Goal: Task Accomplishment & Management: Complete application form

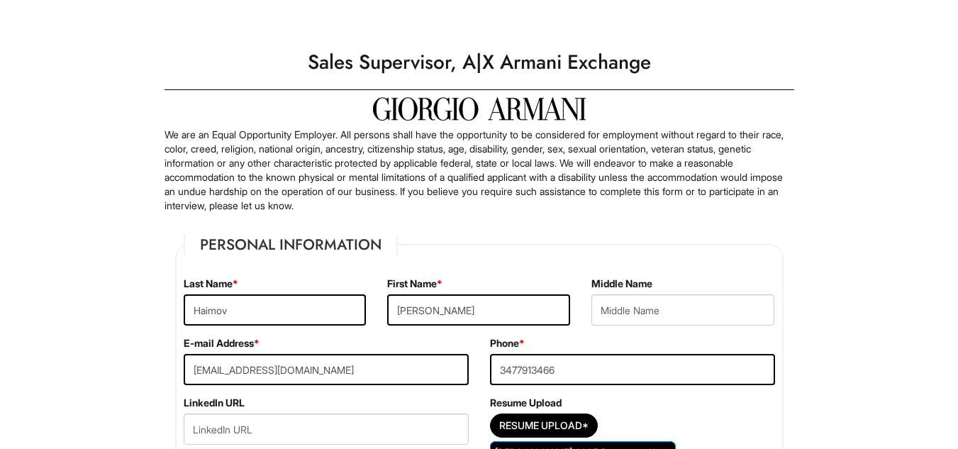
select select "NY"
select select "[GEOGRAPHIC_DATA]"
select select "Yes"
select Required "No"
select select "Yes"
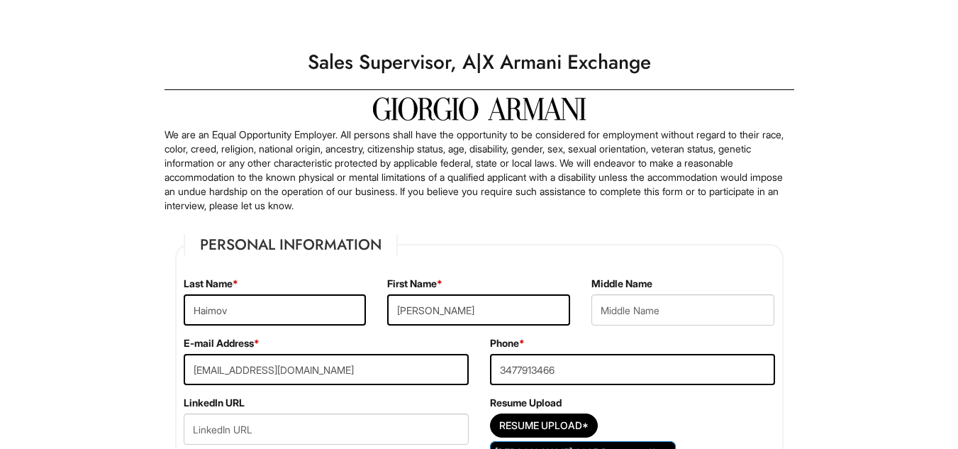
select select "N"
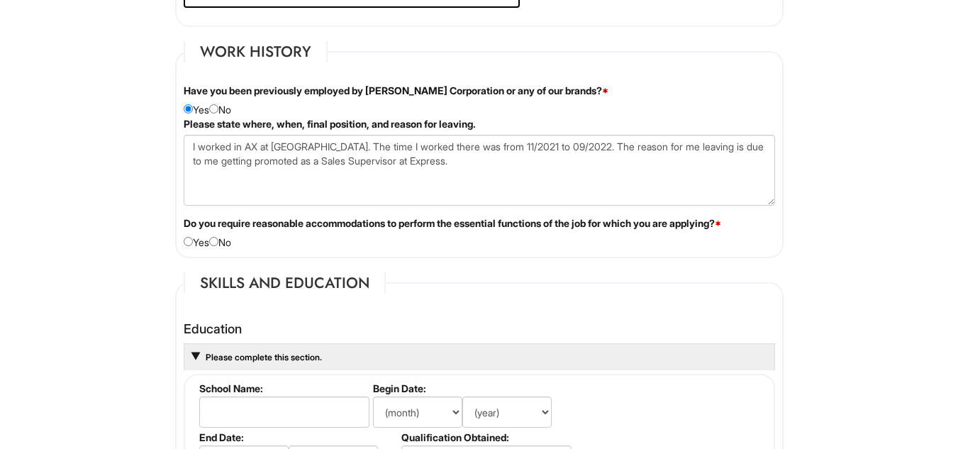
type Employment "I worked in AX at Elmhurst Queens Center Mall. The time I worked there was from…"
click at [218, 244] on input "radio" at bounding box center [213, 241] width 9 height 9
radio input "true"
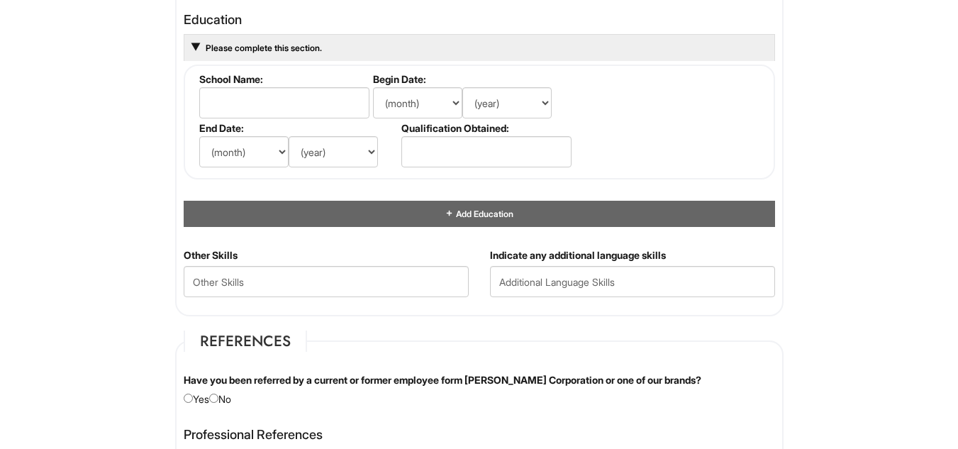
scroll to position [1468, 0]
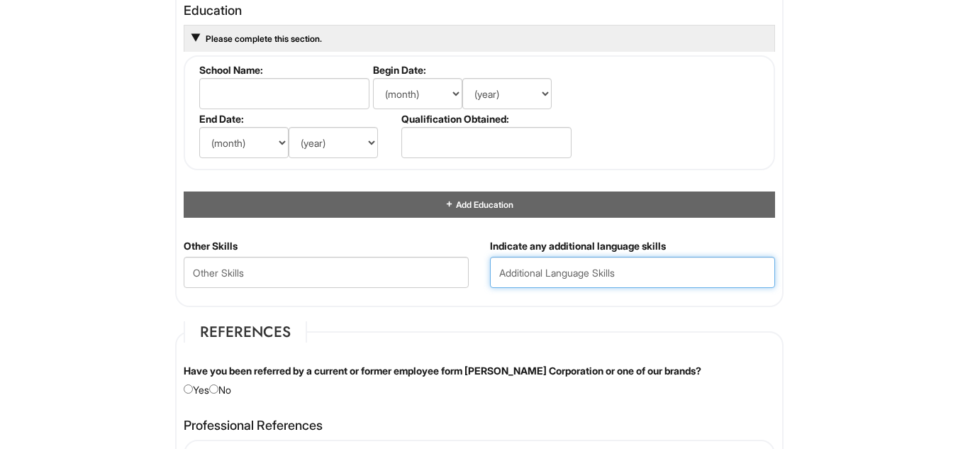
click at [587, 275] on input "text" at bounding box center [632, 272] width 285 height 31
type input "Russian, Hebrew"
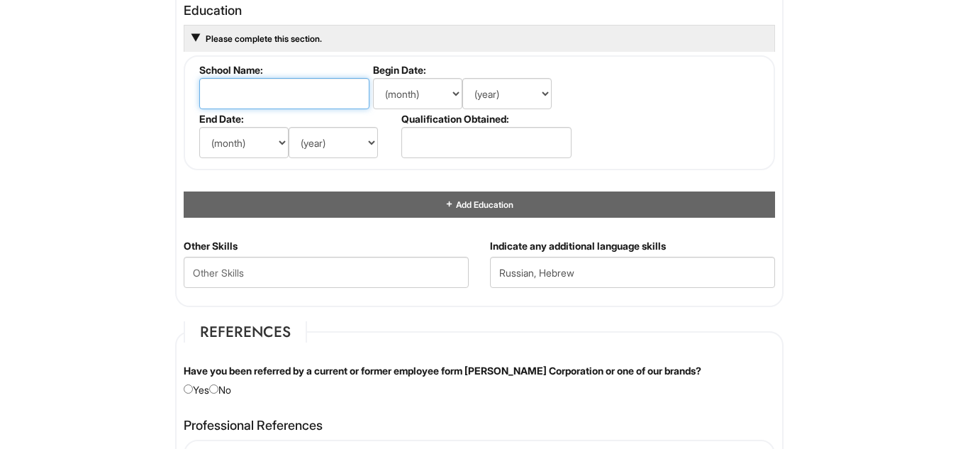
click at [350, 95] on input "text" at bounding box center [284, 93] width 170 height 31
type input "Forest Hills High School"
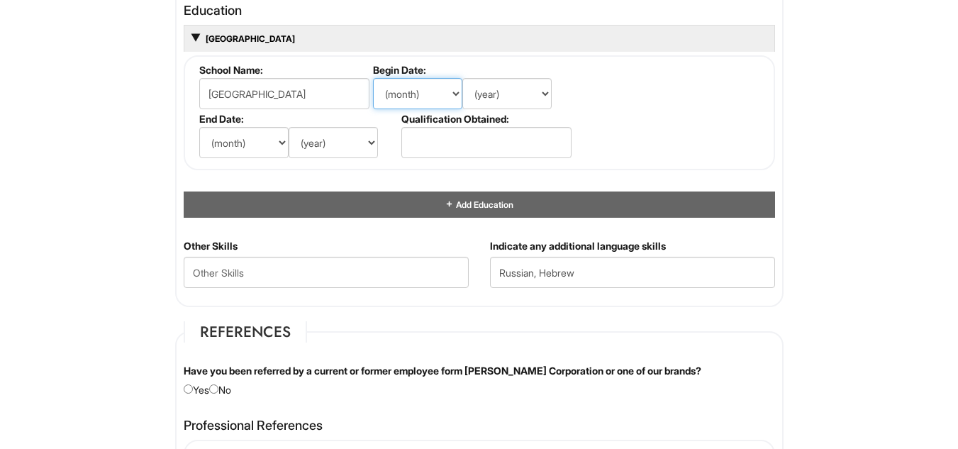
click at [438, 97] on select "(month) Jan Feb Mar Apr May Jun Jul Aug Sep Oct Nov Dec" at bounding box center [417, 93] width 89 height 31
click at [587, 126] on fieldset "School Name: Forest Hills High School Begin Date: (month) Jan Feb Mar Apr May J…" at bounding box center [480, 112] width 592 height 115
drag, startPoint x: 484, startPoint y: 139, endPoint x: 463, endPoint y: 139, distance: 21.3
click at [469, 139] on input "text" at bounding box center [486, 142] width 170 height 31
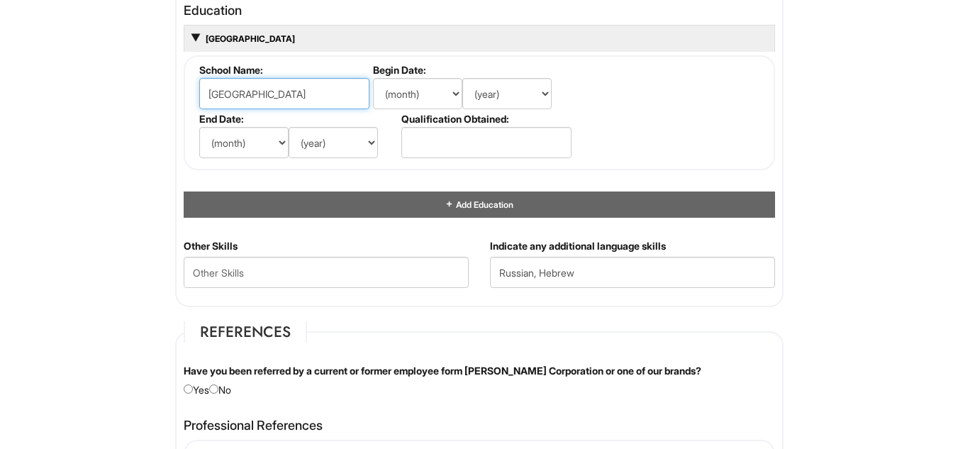
click at [360, 96] on input "Forest Hills High School" at bounding box center [284, 93] width 170 height 31
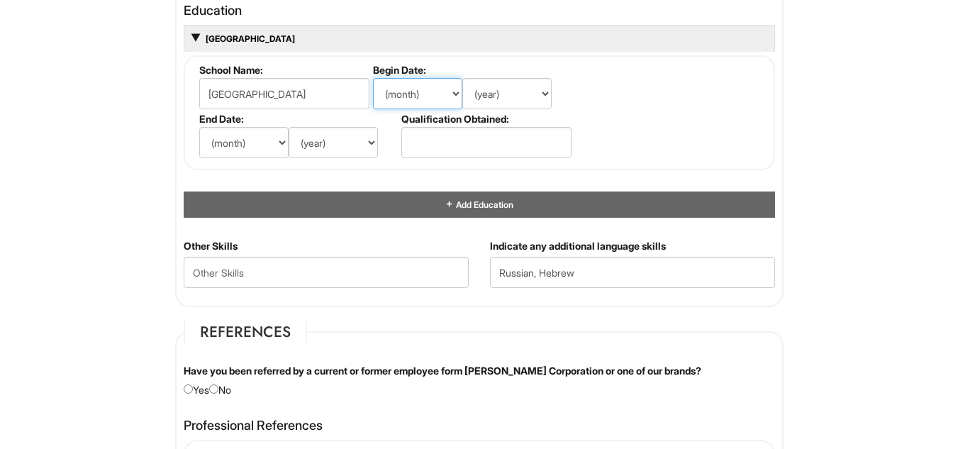
click at [448, 93] on select "(month) Jan Feb Mar Apr May Jun Jul Aug Sep Oct Nov Dec" at bounding box center [417, 93] width 89 height 31
select select "9"
click at [373, 78] on select "(month) Jan Feb Mar Apr May Jun Jul Aug Sep Oct Nov Dec" at bounding box center [417, 93] width 89 height 31
click at [536, 97] on select "(year) 2029 2028 2027 2026 2025 2024 2023 2022 2021 2020 2019 2018 2017 2016 20…" at bounding box center [506, 93] width 89 height 31
select select "2016"
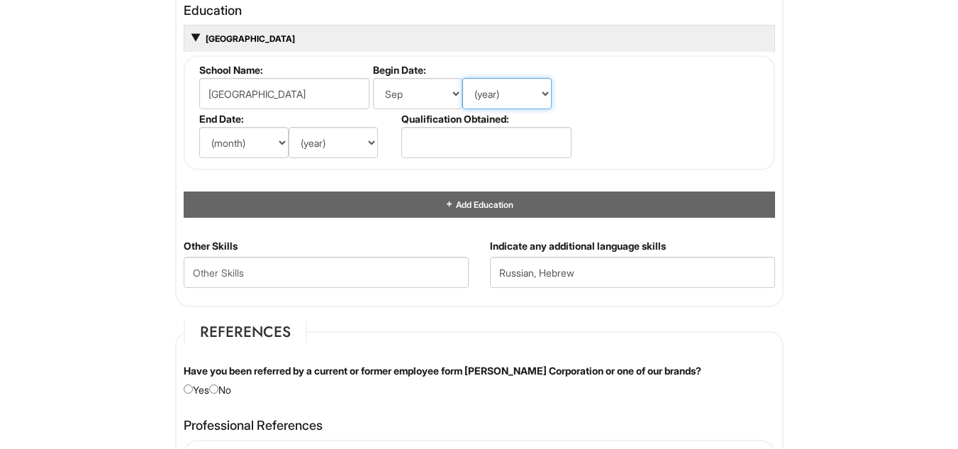
click at [462, 78] on select "(year) 2029 2028 2027 2026 2025 2024 2023 2022 2021 2020 2019 2018 2017 2016 20…" at bounding box center [506, 93] width 89 height 31
click at [257, 138] on select "(month) Jan Feb Mar Apr May Jun Jul Aug Sep Oct Nov Dec" at bounding box center [243, 142] width 89 height 31
select select "6"
click at [199, 127] on select "(month) Jan Feb Mar Apr May Jun Jul Aug Sep Oct Nov Dec" at bounding box center [243, 142] width 89 height 31
click at [350, 140] on select "(year) 2029 2028 2027 2026 2025 2024 2023 2022 2021 2020 2019 2018 2017 2016 20…" at bounding box center [333, 142] width 89 height 31
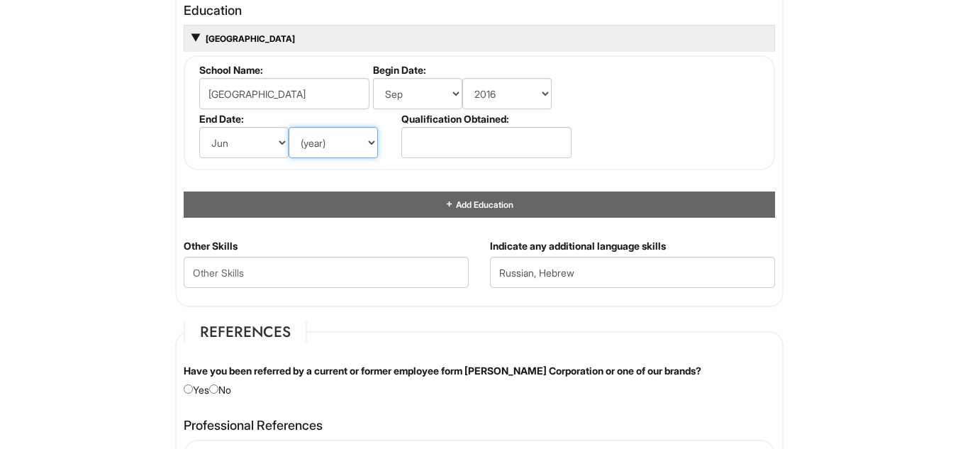
select select "2020"
click at [289, 127] on select "(year) 2029 2028 2027 2026 2025 2024 2023 2022 2021 2020 2019 2018 2017 2016 20…" at bounding box center [333, 142] width 89 height 31
click at [387, 315] on div "Personal Information Last Name * Haimov First Name * Ari Middle Name E-mail Add…" at bounding box center [480, 6] width 630 height 2509
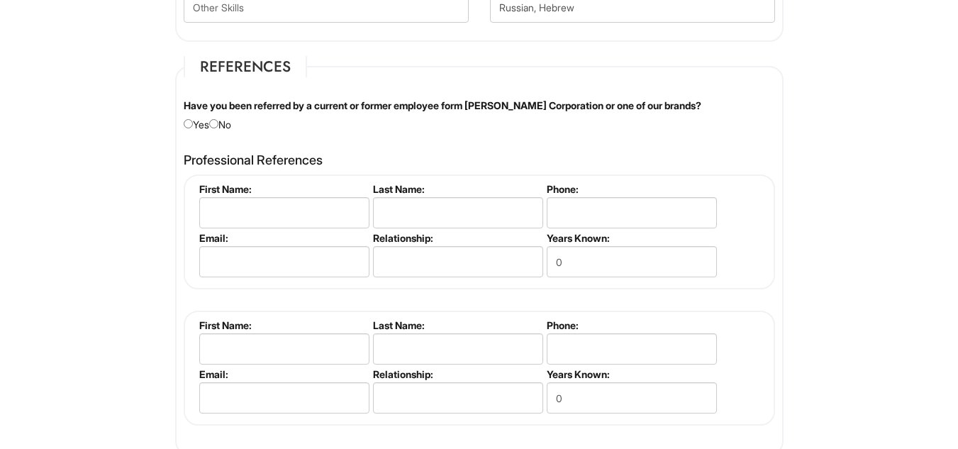
scroll to position [1729, 0]
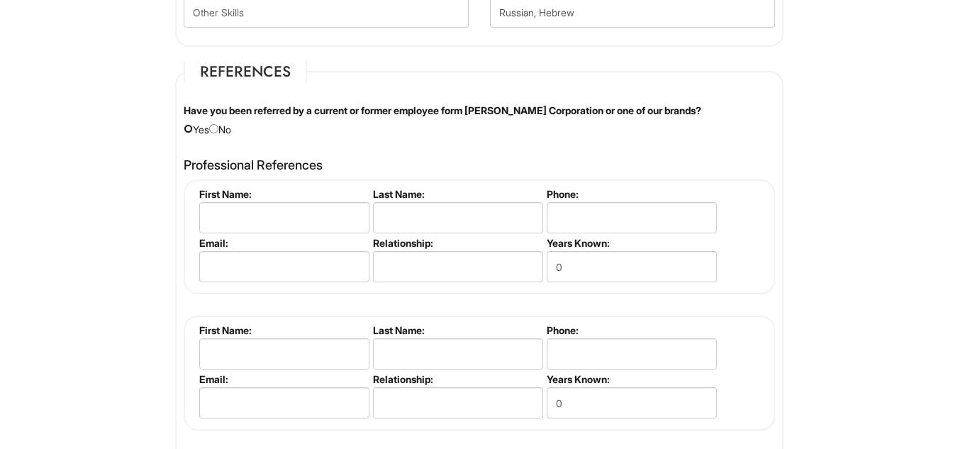
click at [189, 131] on input "radio" at bounding box center [188, 128] width 9 height 9
radio input "true"
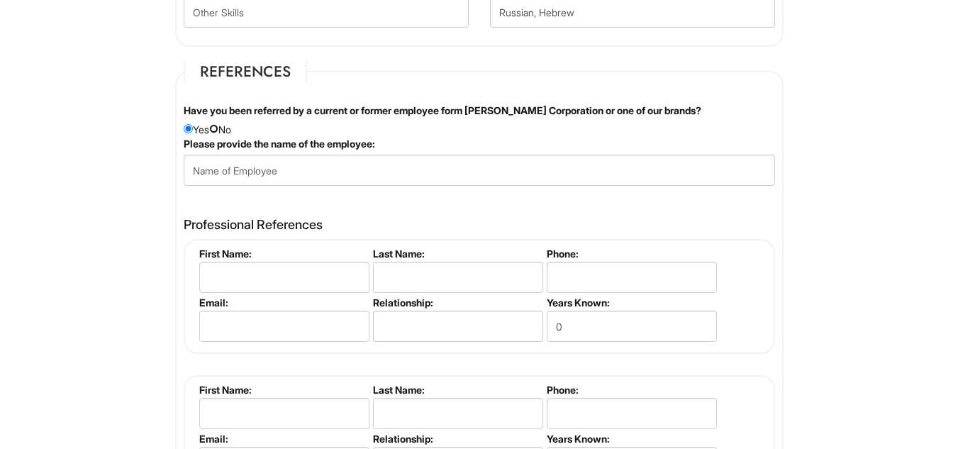
click at [218, 129] on input "radio" at bounding box center [213, 128] width 9 height 9
radio input "true"
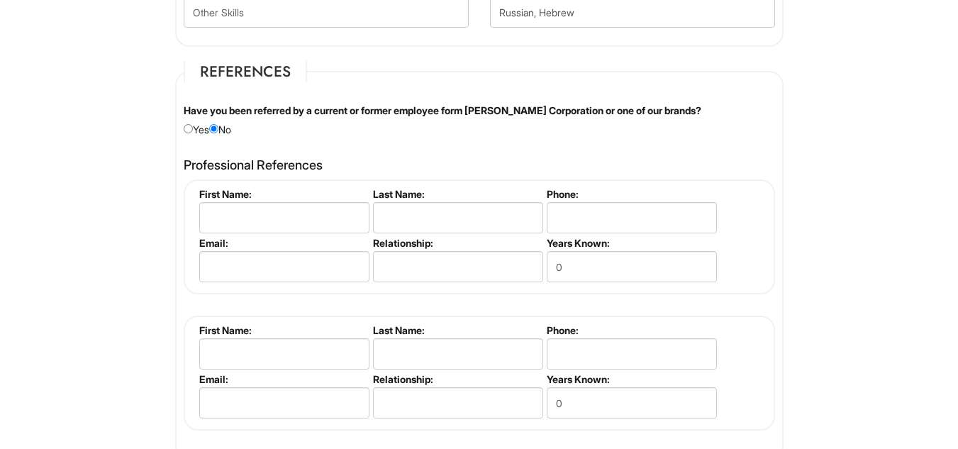
click at [270, 152] on div "Professional References Please complete this section. First Name: Last Name: Ph…" at bounding box center [479, 301] width 613 height 301
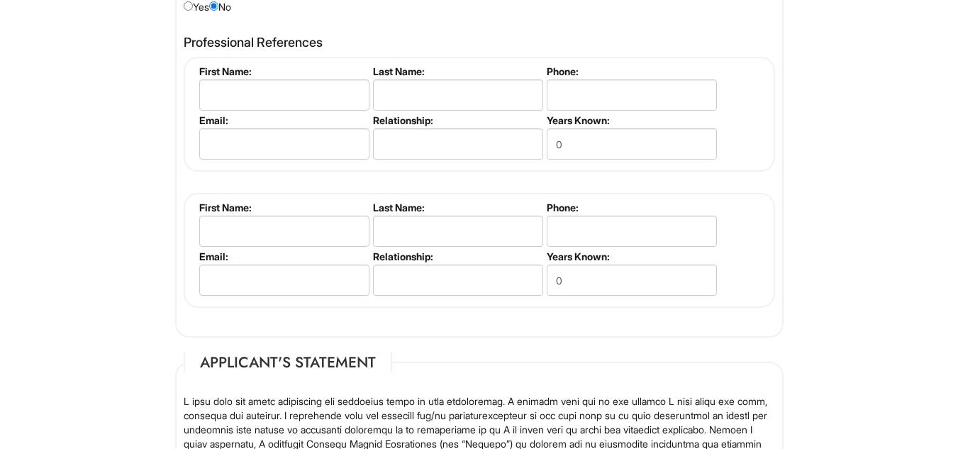
scroll to position [1841, 0]
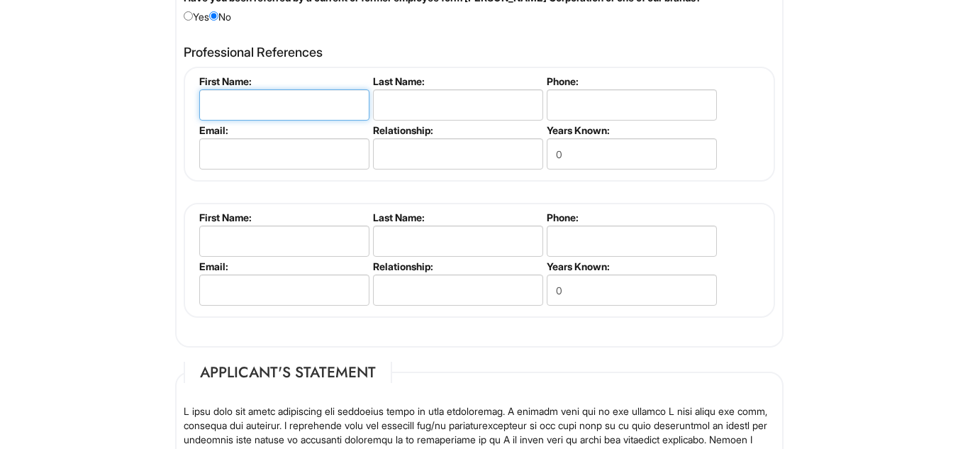
click at [307, 104] on input "text" at bounding box center [284, 104] width 170 height 31
type input "Rosario"
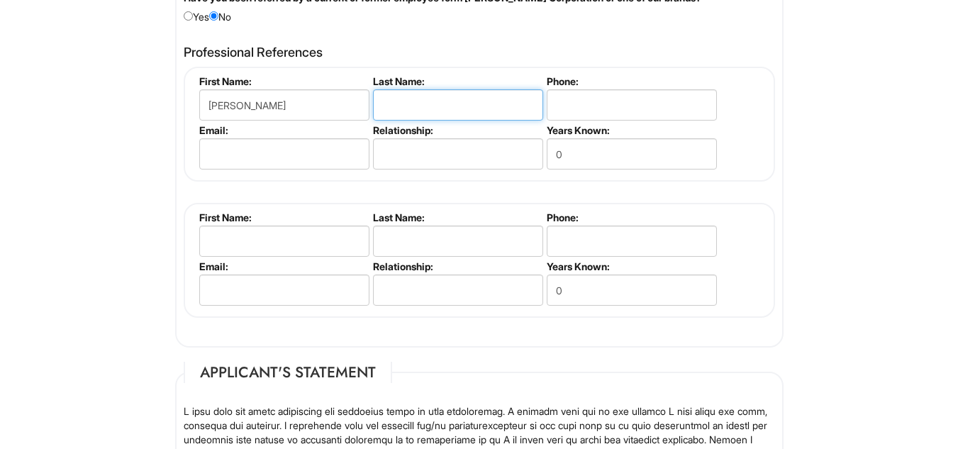
click at [419, 104] on input "text" at bounding box center [458, 104] width 170 height 31
type input "Carlos"
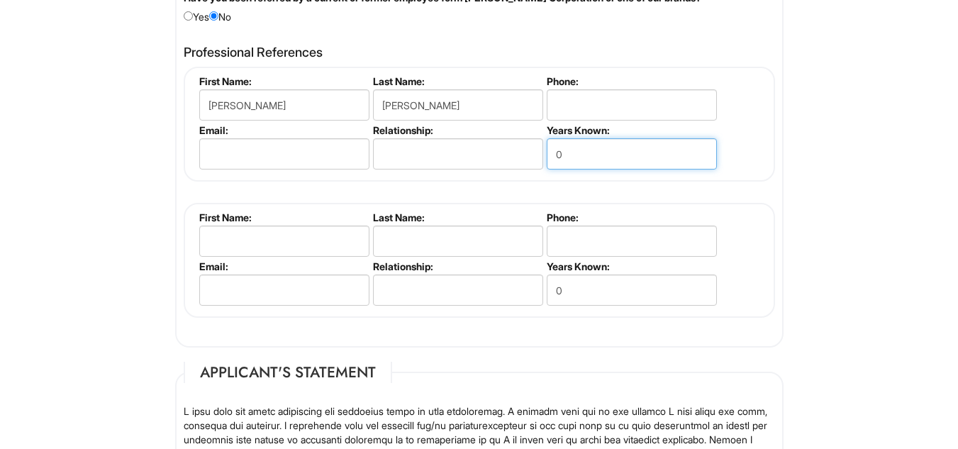
click at [589, 158] on input "0" at bounding box center [632, 153] width 170 height 31
type input "4"
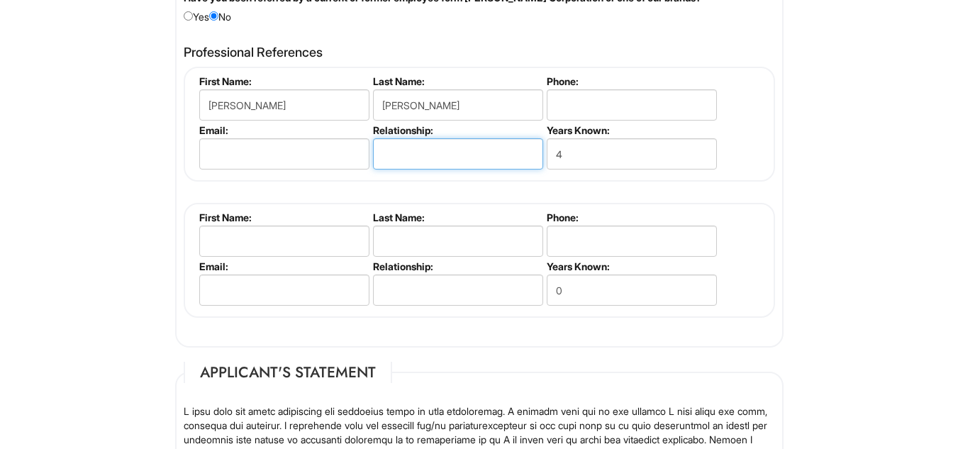
click at [435, 160] on input "text" at bounding box center [458, 153] width 170 height 31
type input "Former Employer ( AX )"
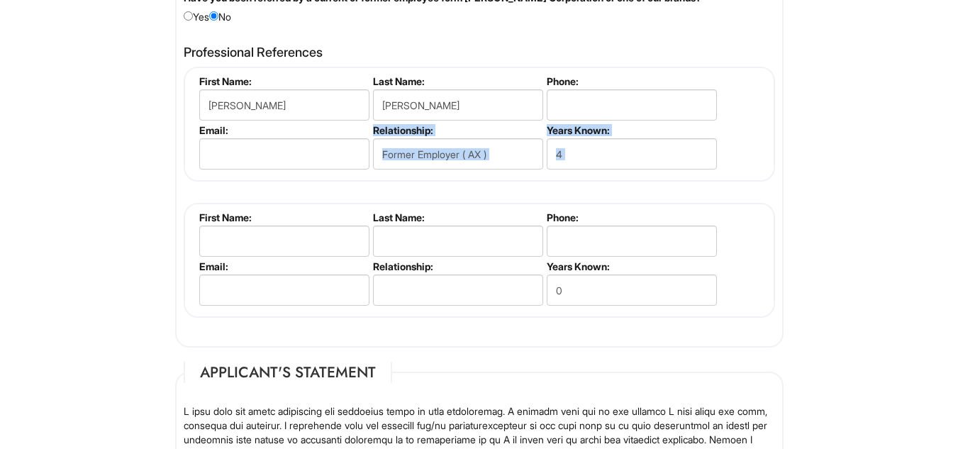
drag, startPoint x: 462, startPoint y: 194, endPoint x: 306, endPoint y: 164, distance: 158.9
click at [306, 164] on div "Rosario Carlos First Name: Rosario Last Name: Carlos Phone: Email: Relationship…" at bounding box center [480, 192] width 592 height 251
click at [306, 164] on input "email" at bounding box center [284, 153] width 170 height 31
click at [201, 203] on fieldset "First Name: Last Name: Phone: Email: Relationship: Years Known: 0" at bounding box center [480, 260] width 592 height 115
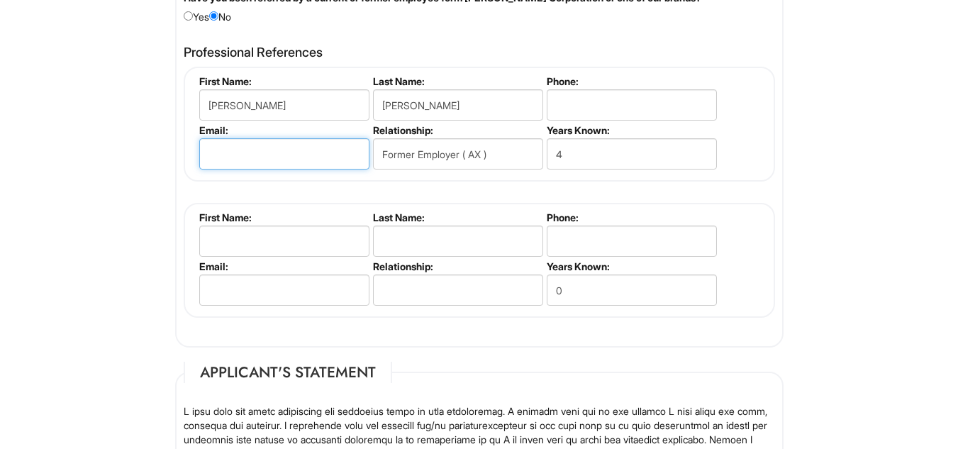
click at [239, 151] on input "email" at bounding box center [284, 153] width 170 height 31
type input "carosario@giorgioarmani.com"
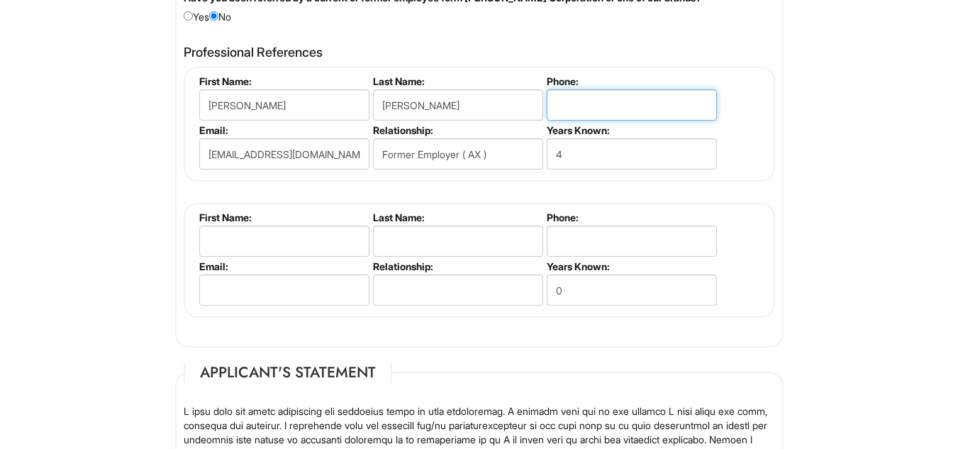
click at [579, 118] on input "tel" at bounding box center [632, 104] width 170 height 31
type input "1"
type input "9178158367"
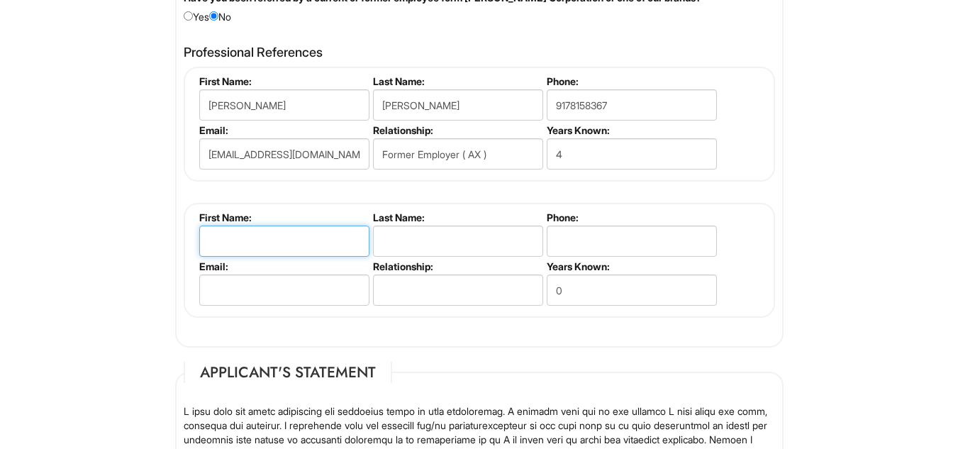
click at [330, 243] on input "text" at bounding box center [284, 241] width 170 height 31
type input "Luis"
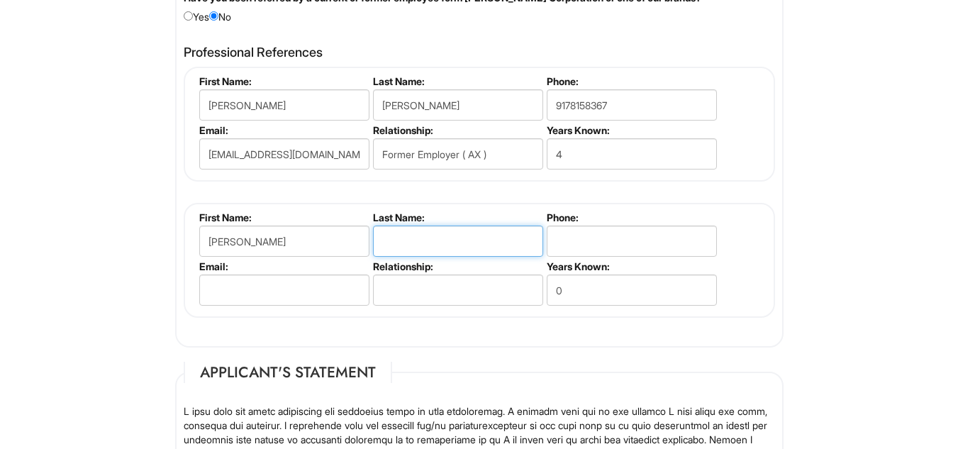
click at [409, 242] on input "text" at bounding box center [458, 241] width 170 height 31
drag, startPoint x: 406, startPoint y: 243, endPoint x: 385, endPoint y: 262, distance: 27.6
click at [385, 262] on label "Relationship:" at bounding box center [457, 266] width 168 height 12
click at [426, 248] on input "Guznhay" at bounding box center [458, 241] width 170 height 31
click at [421, 248] on input "Guznhay" at bounding box center [458, 241] width 170 height 31
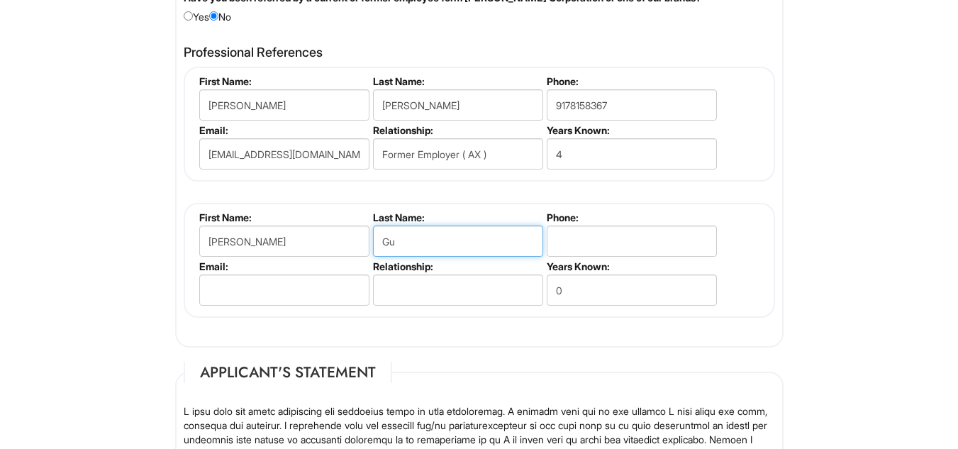
type input "G"
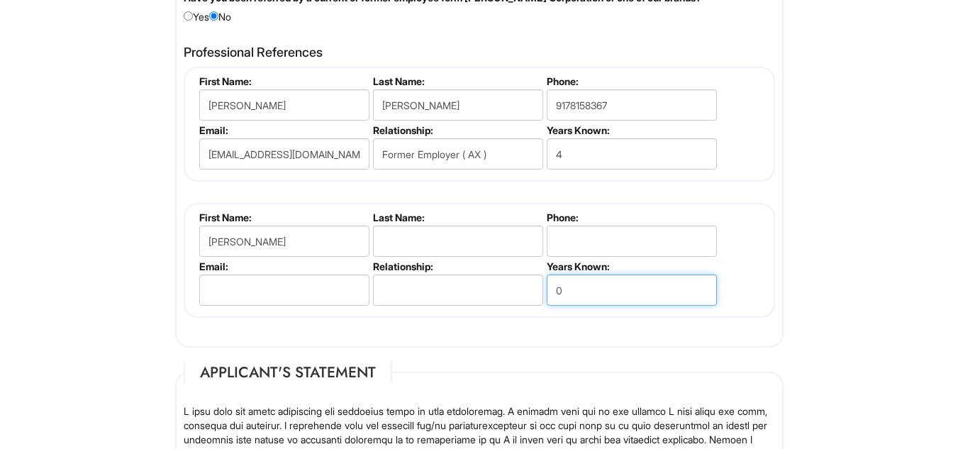
click at [575, 285] on input "0" at bounding box center [632, 289] width 170 height 31
type input "4"
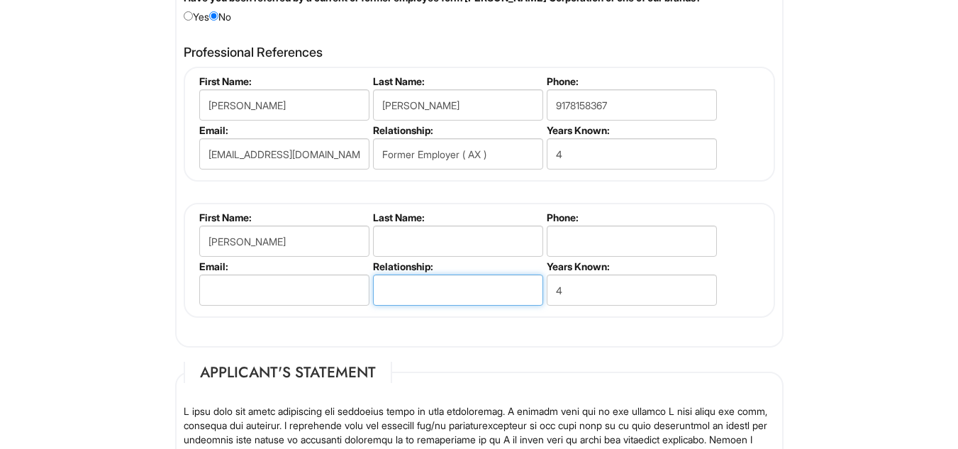
click at [521, 286] on input "text" at bounding box center [458, 289] width 170 height 31
type input "Former Employer ( Express )"
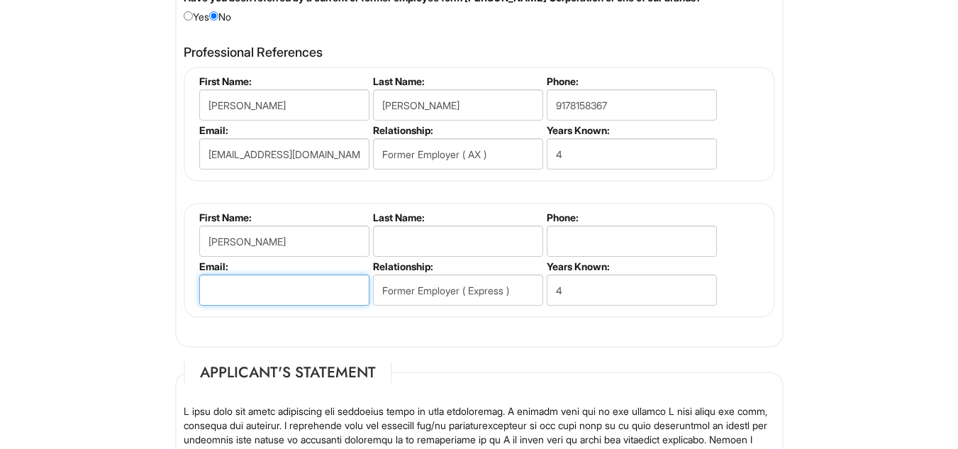
click at [277, 292] on input "email" at bounding box center [284, 289] width 170 height 31
drag, startPoint x: 289, startPoint y: 296, endPoint x: 200, endPoint y: 294, distance: 89.4
click at [200, 294] on input "9142555552" at bounding box center [284, 289] width 170 height 31
type input "9142555552"
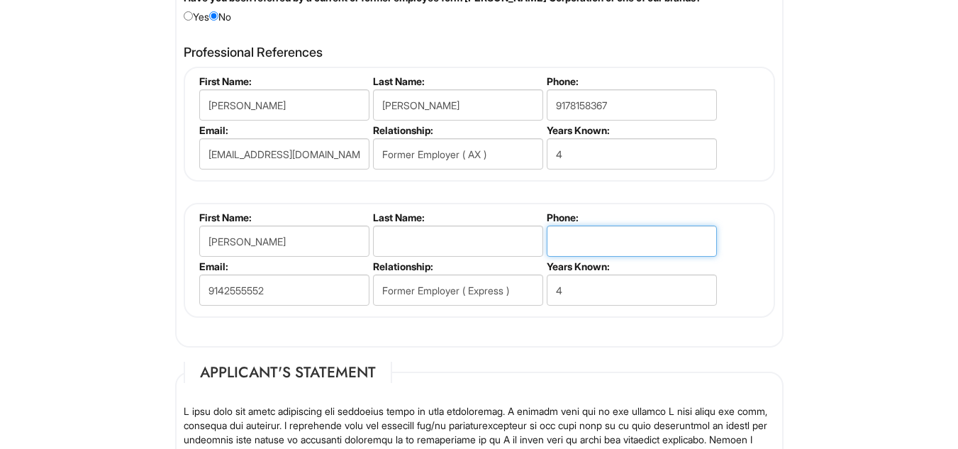
click at [622, 251] on input "tel" at bounding box center [632, 241] width 170 height 31
paste input "9142555552"
type input "9142555552"
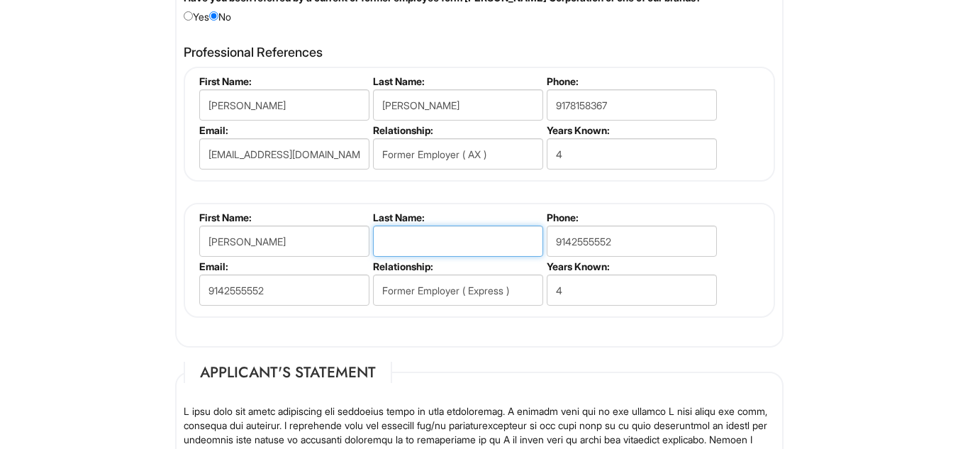
click at [475, 254] on input "text" at bounding box center [458, 241] width 170 height 31
type input "G"
type input "Dario"
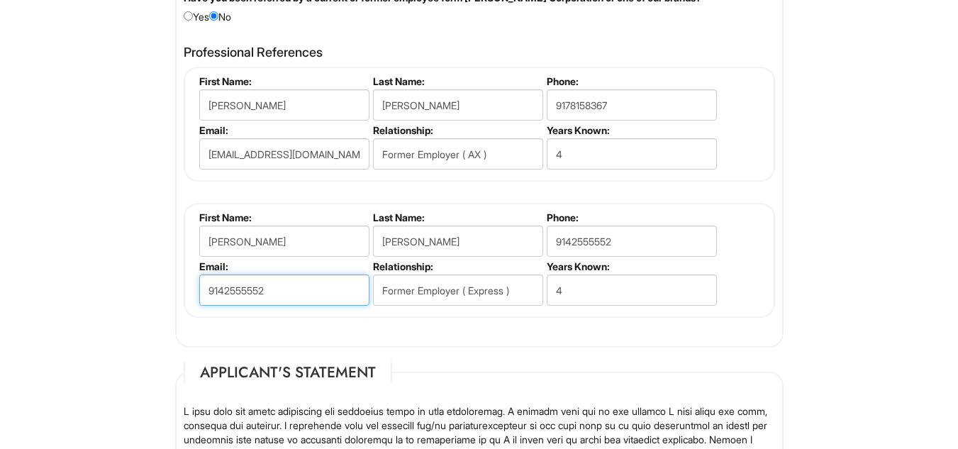
click at [292, 291] on input "9142555552" at bounding box center [284, 289] width 170 height 31
type input "9"
type input "luisdario32@msn.com"
click at [453, 338] on div "Professional References Rosario Carlos First Name: Rosario Last Name: Carlos Ph…" at bounding box center [479, 188] width 613 height 301
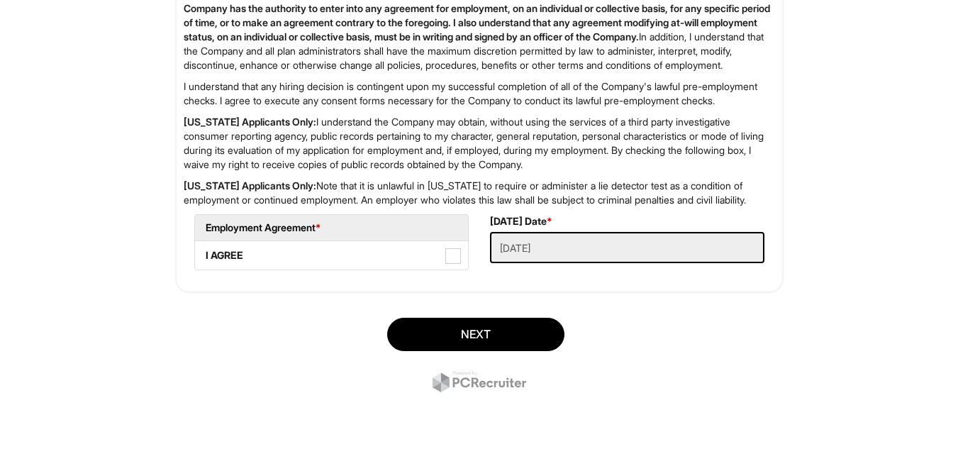
scroll to position [2470, 0]
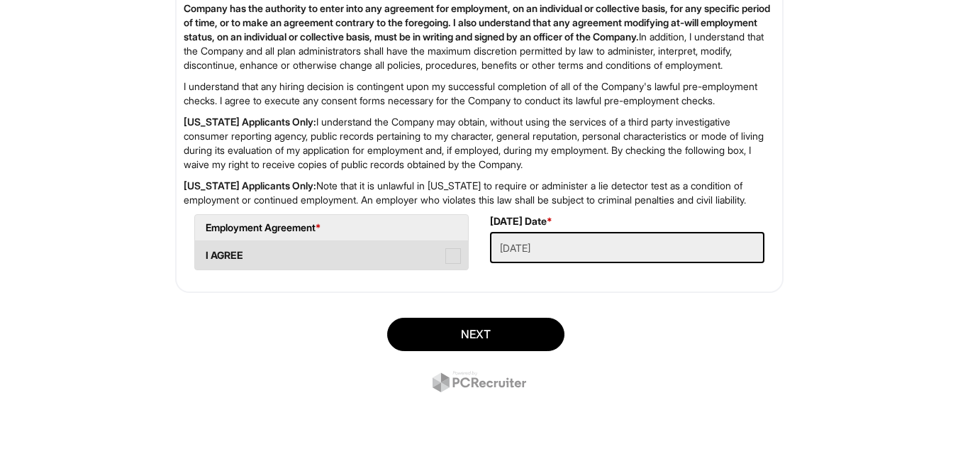
click at [455, 264] on span at bounding box center [453, 256] width 16 height 16
click at [204, 253] on AGREE "I AGREE" at bounding box center [199, 248] width 9 height 9
checkbox AGREE "true"
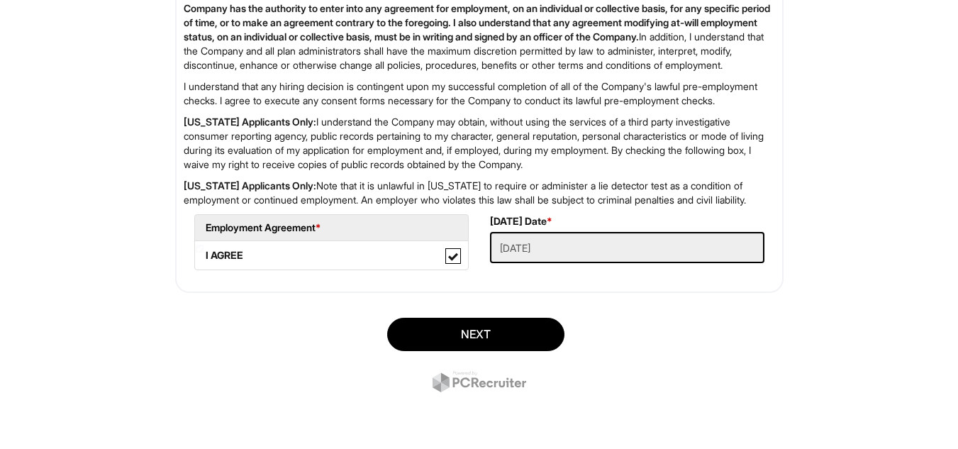
scroll to position [2478, 0]
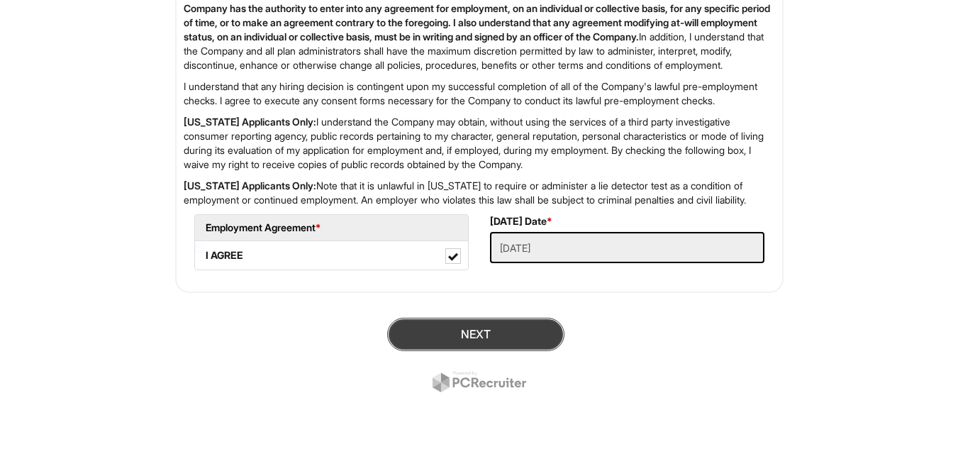
click at [521, 330] on button "Next" at bounding box center [475, 334] width 177 height 33
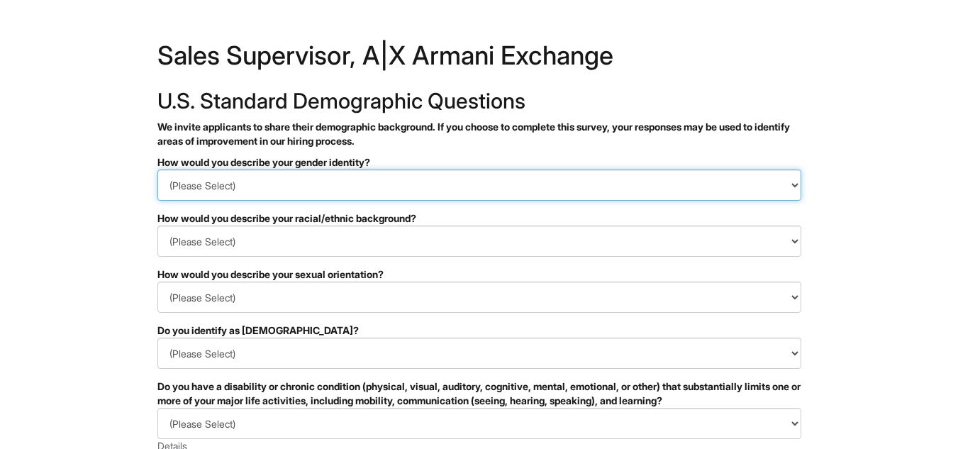
click at [738, 182] on select "(Please Select) Man Woman [DEMOGRAPHIC_DATA] I prefer to self-describe I don't …" at bounding box center [479, 185] width 644 height 31
select select "Man"
click at [157, 170] on select "(Please Select) Man Woman [DEMOGRAPHIC_DATA] I prefer to self-describe I don't …" at bounding box center [479, 185] width 644 height 31
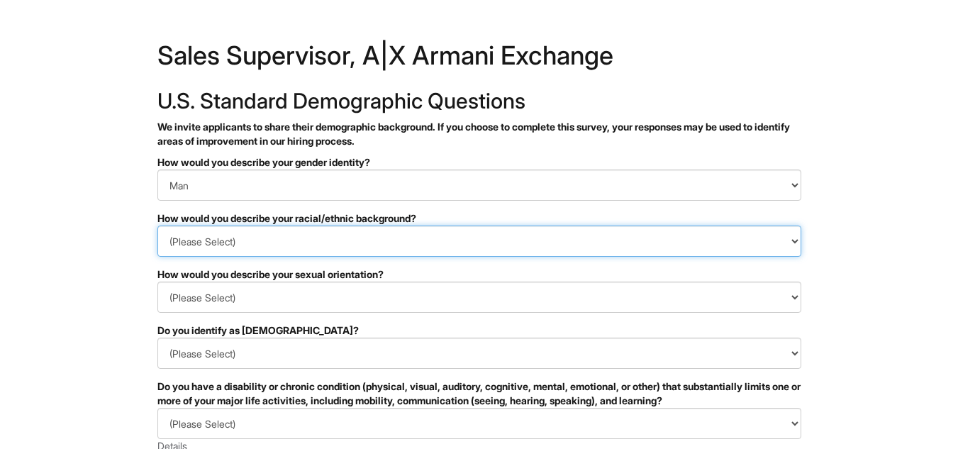
click at [765, 242] on select "(Please Select) [DEMOGRAPHIC_DATA] or of [DEMOGRAPHIC_DATA] descent [DEMOGRAPHI…" at bounding box center [479, 241] width 644 height 31
select select "White or European"
click at [157, 226] on select "(Please Select) [DEMOGRAPHIC_DATA] or of [DEMOGRAPHIC_DATA] descent [DEMOGRAPHI…" at bounding box center [479, 241] width 644 height 31
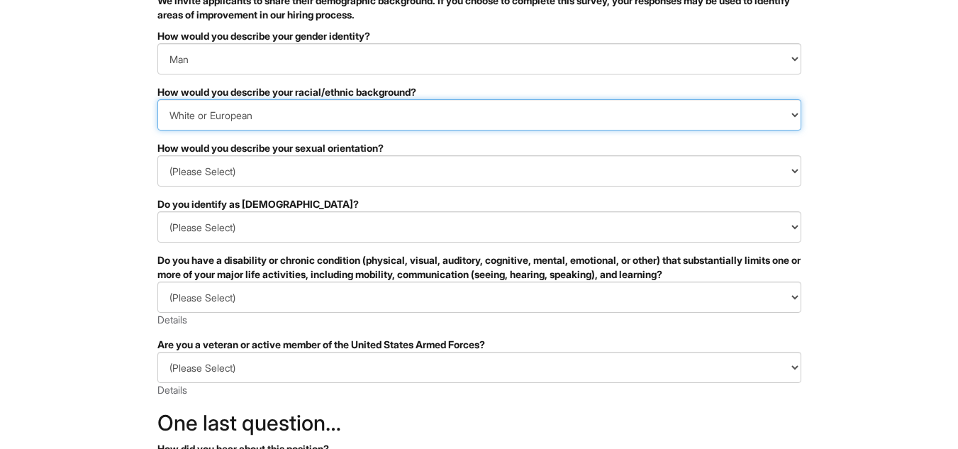
scroll to position [143, 0]
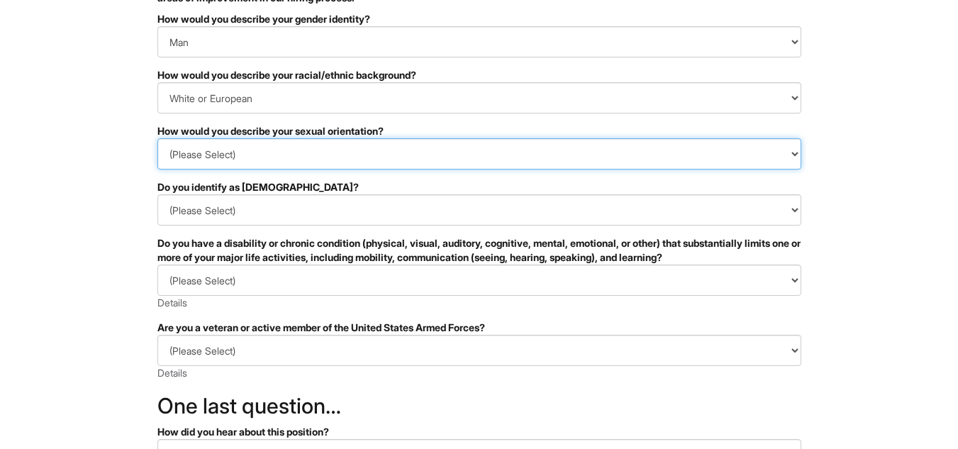
click at [789, 152] on select "(Please Select) [DEMOGRAPHIC_DATA] [DEMOGRAPHIC_DATA] and/or [DEMOGRAPHIC_DATA]…" at bounding box center [479, 153] width 644 height 31
select select "[DEMOGRAPHIC_DATA]"
click at [157, 138] on select "(Please Select) [DEMOGRAPHIC_DATA] [DEMOGRAPHIC_DATA] and/or [DEMOGRAPHIC_DATA]…" at bounding box center [479, 153] width 644 height 31
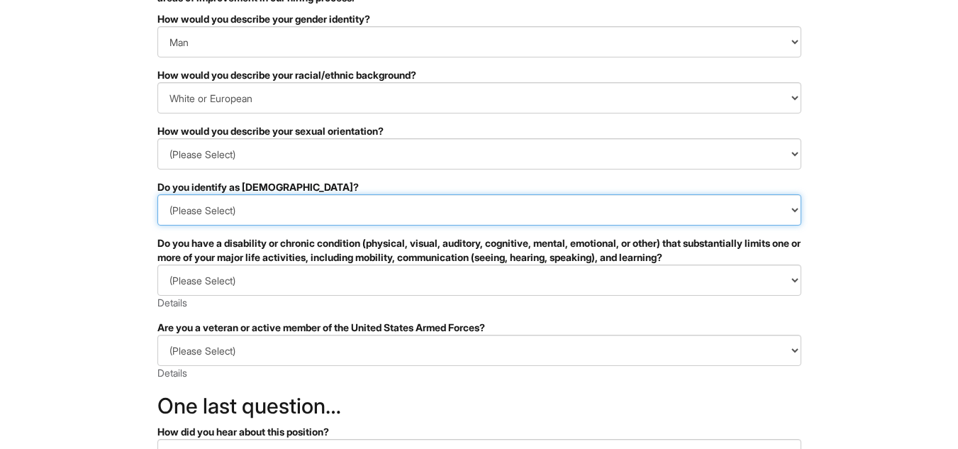
click at [651, 212] on select "(Please Select) Yes No I prefer to self-describe I don't wish to answer" at bounding box center [479, 209] width 644 height 31
select select "No"
click at [157, 194] on select "(Please Select) Yes No I prefer to self-describe I don't wish to answer" at bounding box center [479, 209] width 644 height 31
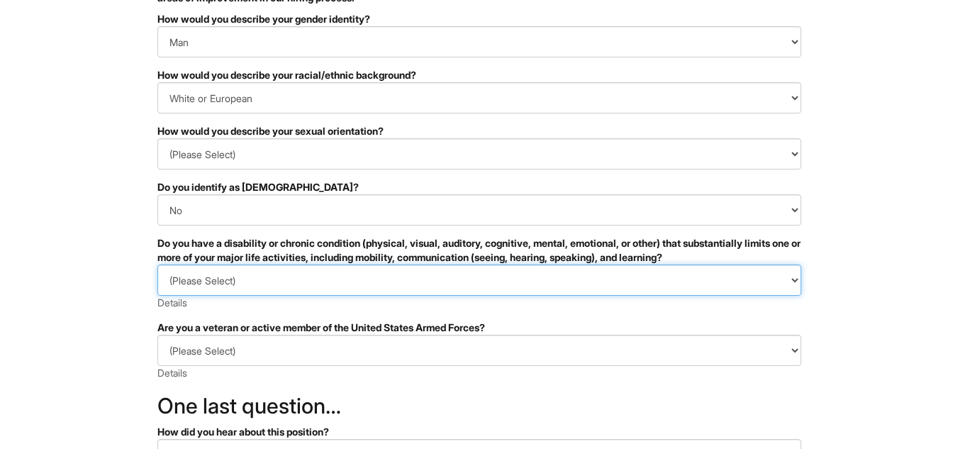
click at [749, 290] on select "(Please Select) YES, I HAVE A DISABILITY (or previously had a disability) NO, I…" at bounding box center [479, 280] width 644 height 31
select select "NO, I DON'T HAVE A DISABILITY"
click at [157, 265] on select "(Please Select) YES, I HAVE A DISABILITY (or previously had a disability) NO, I…" at bounding box center [479, 280] width 644 height 31
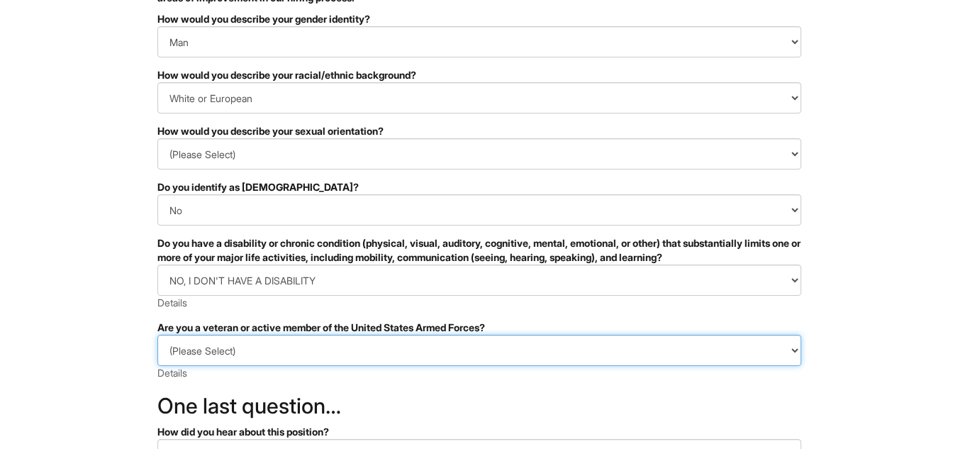
click at [785, 350] on select "(Please Select) I IDENTIFY AS ONE OR MORE OF THE CLASSIFICATIONS OF PROTECTED V…" at bounding box center [479, 350] width 644 height 31
select select "I AM NOT A PROTECTED VETERAN"
click at [157, 335] on select "(Please Select) I IDENTIFY AS ONE OR MORE OF THE CLASSIFICATIONS OF PROTECTED V…" at bounding box center [479, 350] width 644 height 31
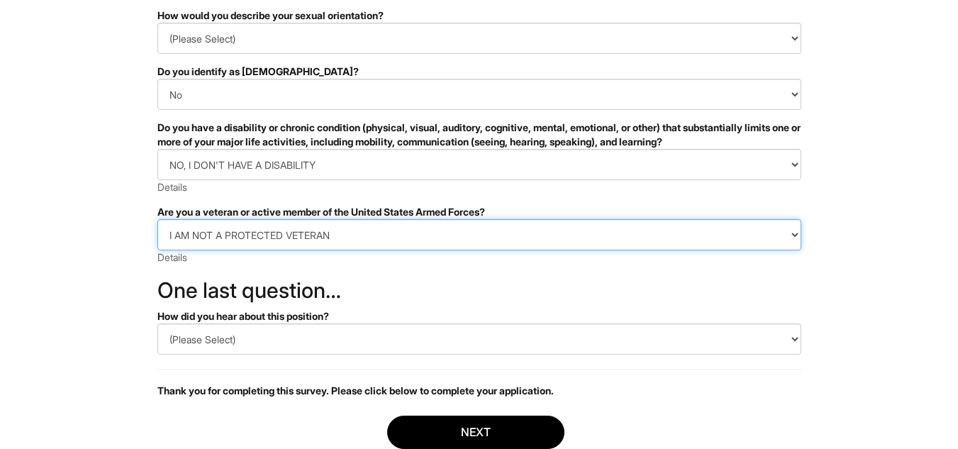
scroll to position [301, 0]
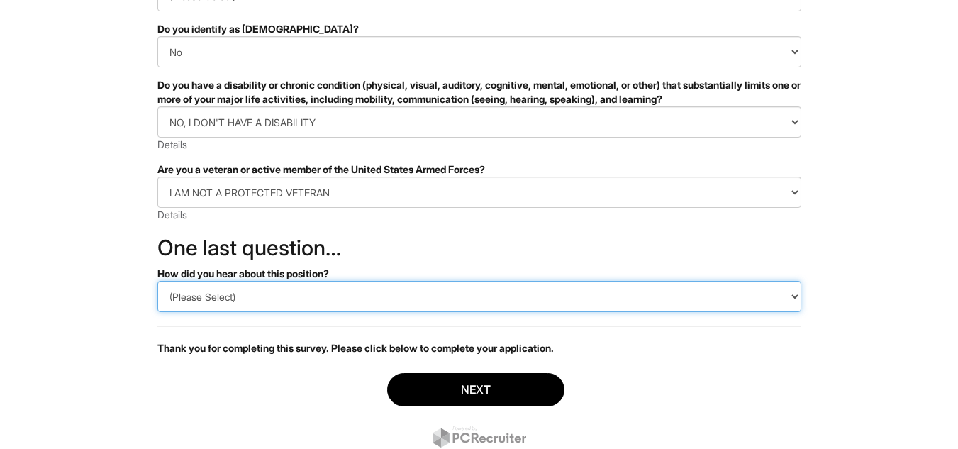
click at [780, 299] on select "(Please Select) CareerBuilder Indeed LinkedIn Monster Referral Other" at bounding box center [479, 296] width 644 height 31
click at [157, 281] on select "(Please Select) CareerBuilder Indeed LinkedIn Monster Referral Other" at bounding box center [479, 296] width 644 height 31
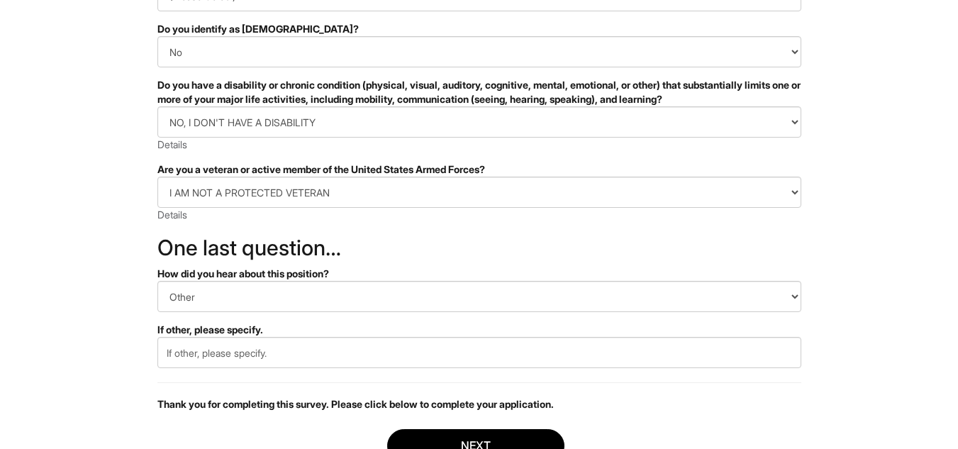
click at [550, 372] on form "PLEASE COMPLETE ALL REQUIRED FIELDS How would you describe your gender identity…" at bounding box center [479, 186] width 644 height 664
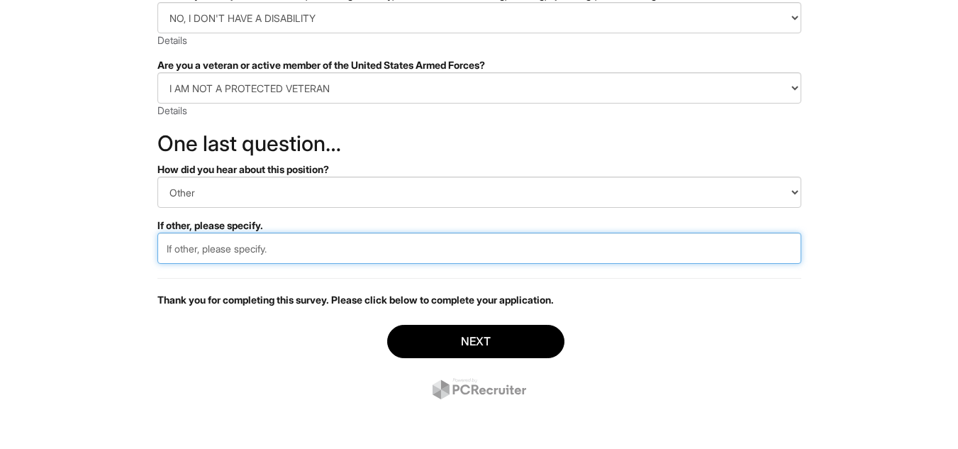
click at [774, 257] on input "text" at bounding box center [479, 248] width 644 height 31
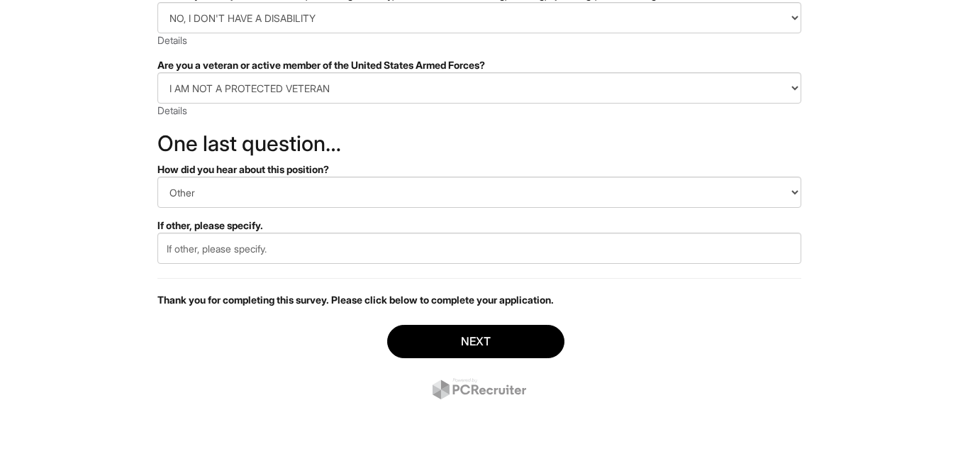
click at [627, 268] on form "PLEASE COMPLETE ALL REQUIRED FIELDS How would you describe your gender identity…" at bounding box center [479, 82] width 644 height 664
click at [732, 270] on form "PLEASE COMPLETE ALL REQUIRED FIELDS How would you describe your gender identity…" at bounding box center [479, 82] width 644 height 664
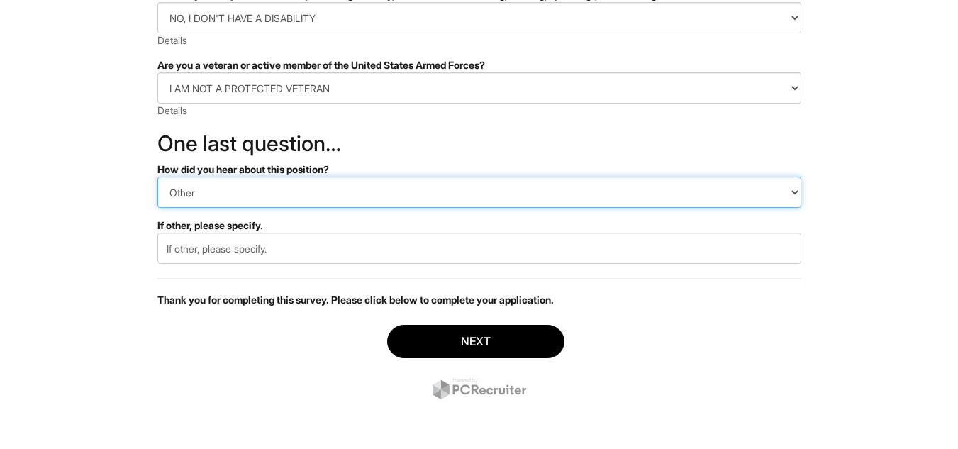
click at [785, 191] on select "(Please Select) CareerBuilder Indeed LinkedIn Monster Referral Other" at bounding box center [479, 192] width 644 height 31
select select "CareerBuilder"
click at [157, 208] on select "(Please Select) CareerBuilder Indeed LinkedIn Monster Referral Other" at bounding box center [479, 192] width 644 height 31
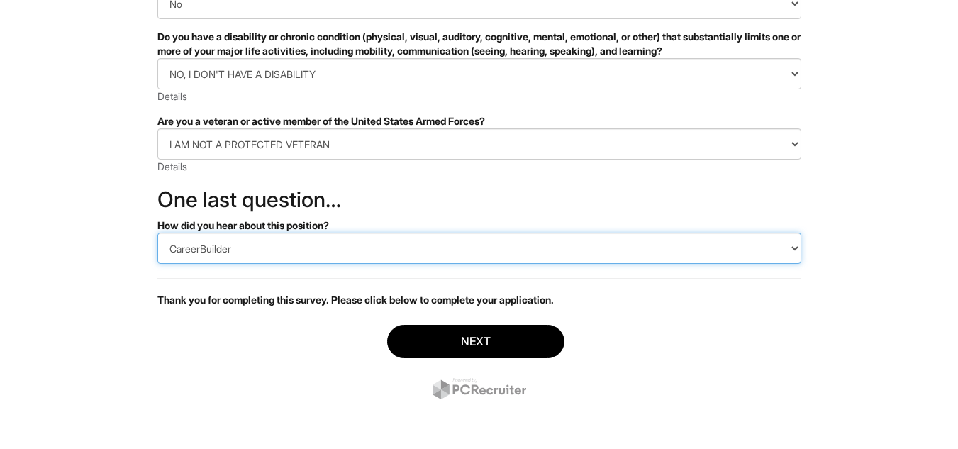
scroll to position [350, 0]
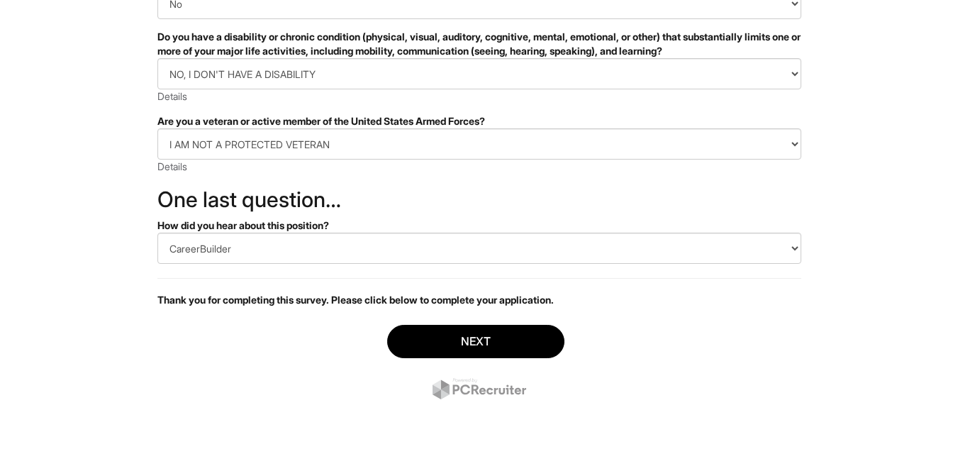
click at [791, 228] on div "How did you hear about this position?" at bounding box center [479, 225] width 644 height 14
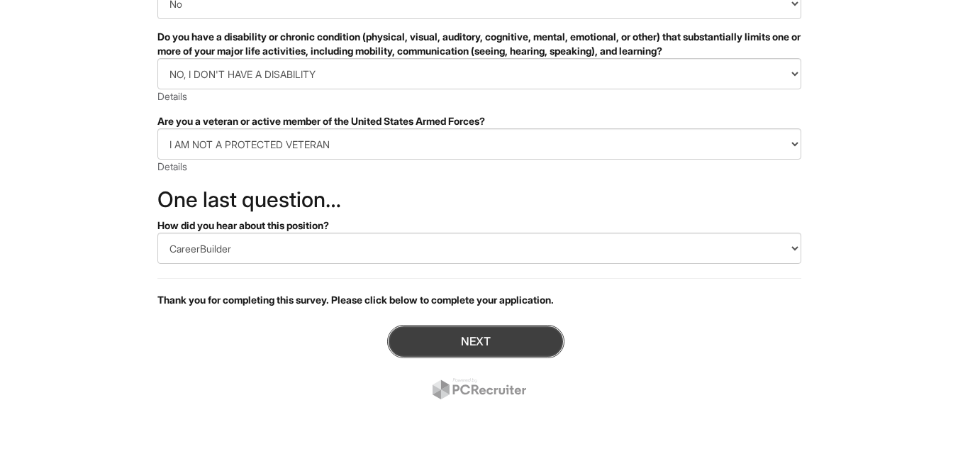
click at [507, 344] on button "Next" at bounding box center [475, 341] width 177 height 33
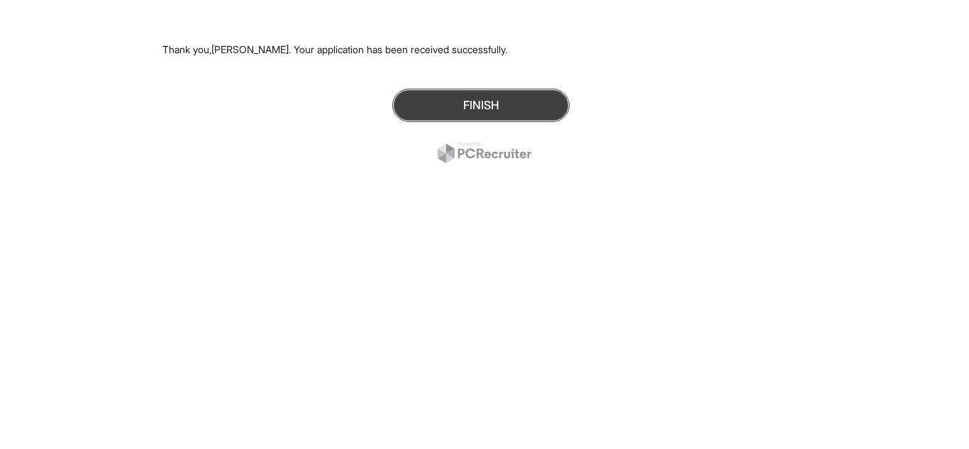
click at [508, 96] on button "Finish" at bounding box center [480, 105] width 177 height 33
